Goal: Task Accomplishment & Management: Complete application form

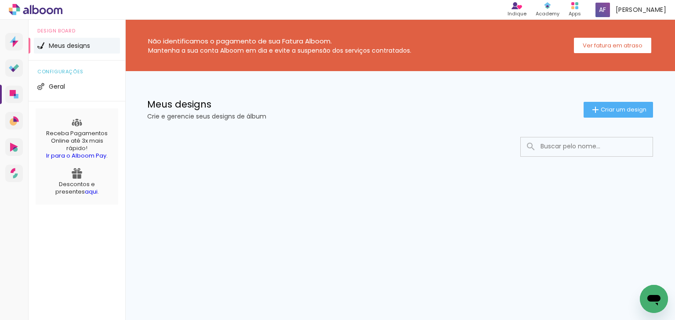
click at [568, 142] on input at bounding box center [598, 147] width 125 height 18
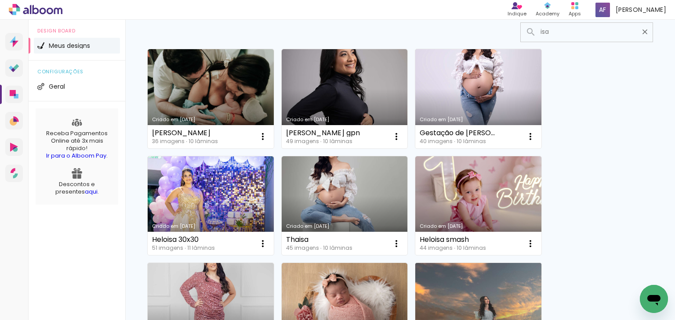
scroll to position [105, 0]
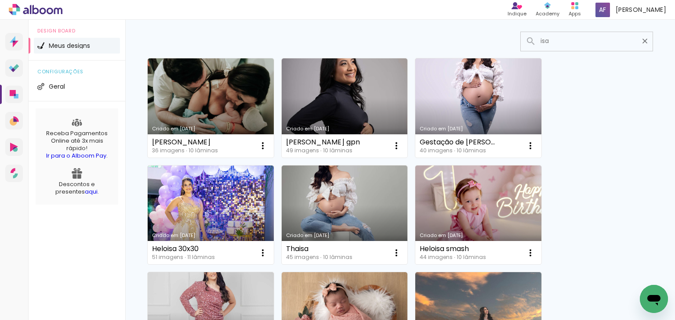
type input "isa"
type paper-input "isa"
drag, startPoint x: 556, startPoint y: 37, endPoint x: 517, endPoint y: 44, distance: 40.2
click at [521, 44] on div "isa" at bounding box center [587, 41] width 132 height 18
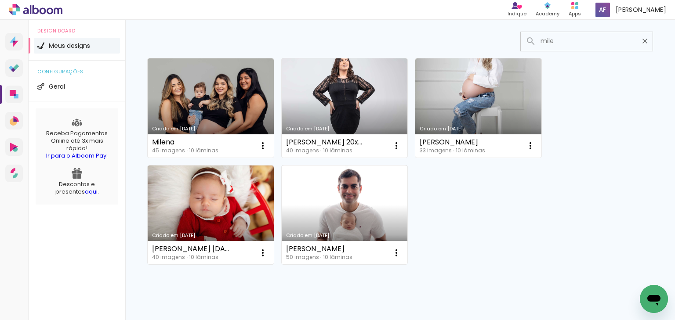
scroll to position [25, 0]
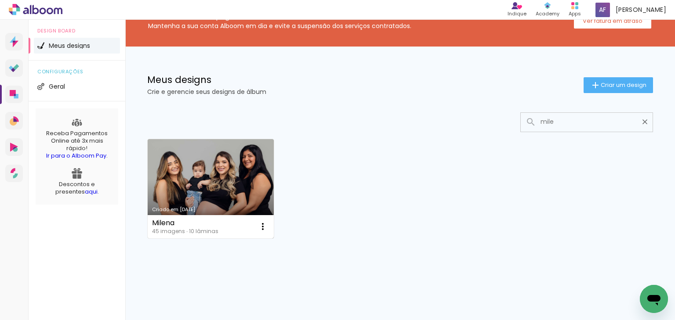
type input "mile"
type paper-input "mile"
click at [196, 201] on link "Criado em [DATE]" at bounding box center [211, 188] width 126 height 99
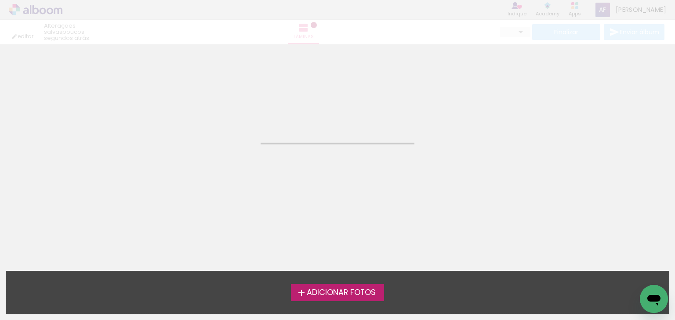
click at [196, 201] on neon-animated-pages "Confirmar Cancelar" at bounding box center [337, 182] width 675 height 276
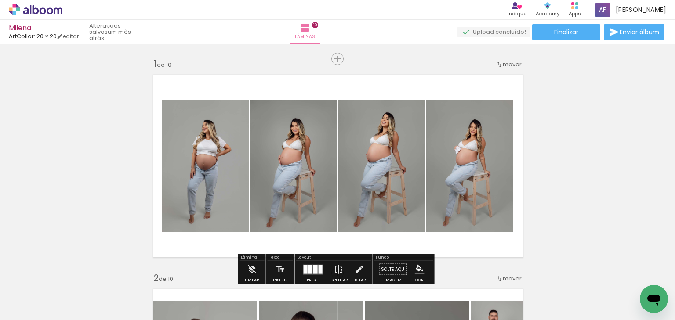
click at [18, 9] on icon at bounding box center [18, 10] width 4 height 4
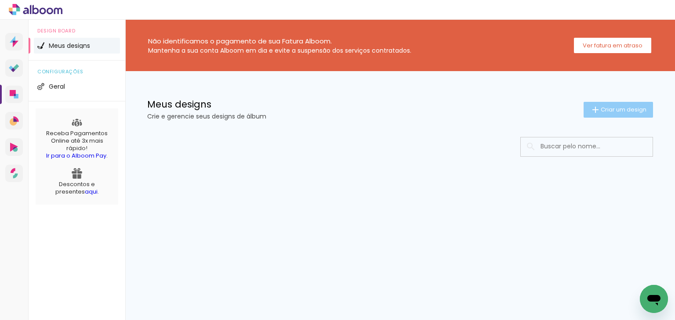
click at [604, 113] on span "Criar um design" at bounding box center [624, 110] width 46 height 6
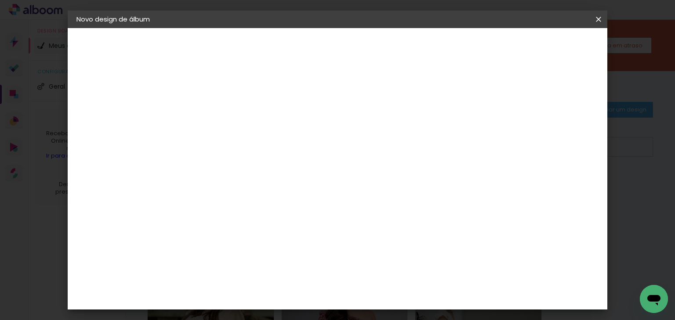
click at [220, 123] on input at bounding box center [220, 118] width 0 height 14
type input "Milena 30x30"
type paper-input "Milena 30x30"
click at [310, 39] on paper-button "Avançar" at bounding box center [288, 46] width 43 height 15
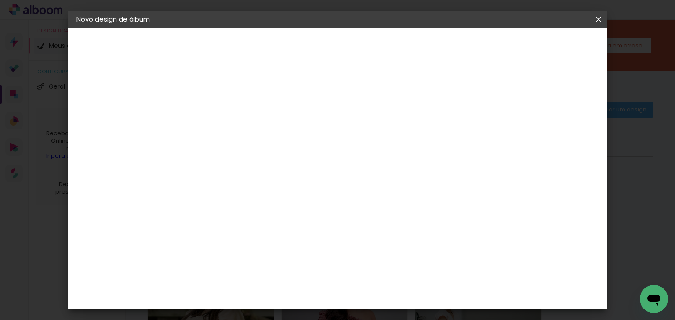
click at [240, 252] on div "ArtCollor" at bounding box center [230, 252] width 32 height 7
click at [385, 53] on paper-button "Avançar" at bounding box center [363, 46] width 43 height 15
click at [255, 146] on input "text" at bounding box center [237, 153] width 34 height 14
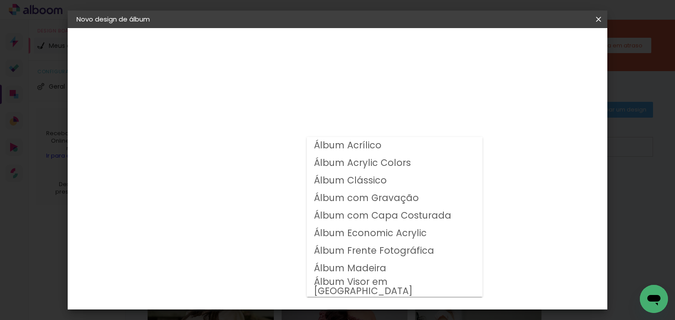
click at [0, 0] on slot "Álbum Clássico" at bounding box center [0, 0] width 0 height 0
type input "Álbum Clássico"
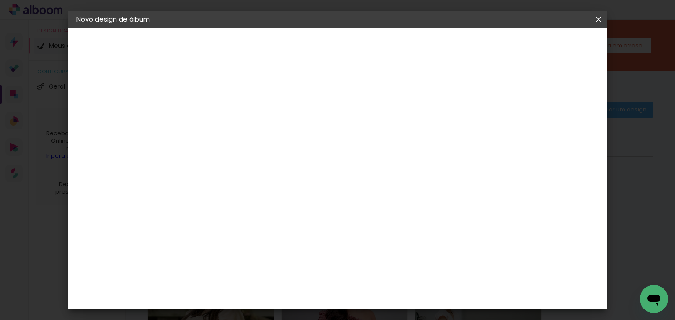
scroll to position [141, 0]
click at [280, 240] on span "30 × 30" at bounding box center [259, 249] width 41 height 18
click at [364, 51] on paper-button "Avançar" at bounding box center [341, 46] width 43 height 15
click at [0, 0] on slot "Mostrar sangria" at bounding box center [0, 0] width 0 height 0
type paper-checkbox "on"
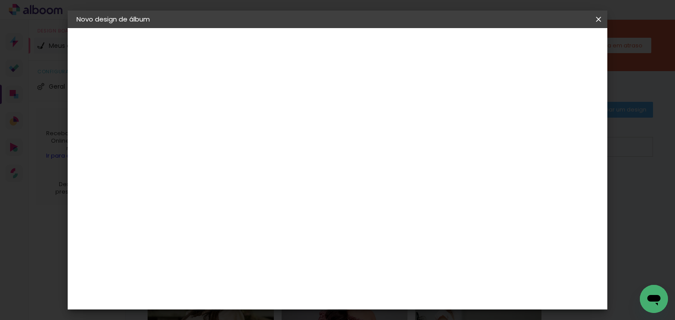
click at [456, 44] on span "Iniciar design" at bounding box center [436, 47] width 40 height 6
